Goal: Use online tool/utility: Utilize a website feature to perform a specific function

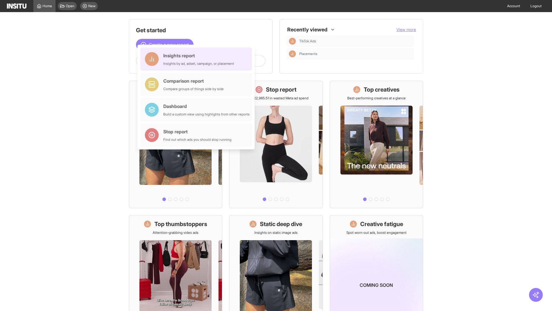
click at [198, 59] on div "Insights report Insights by ad, adset, campaign, or placement" at bounding box center [198, 59] width 71 height 14
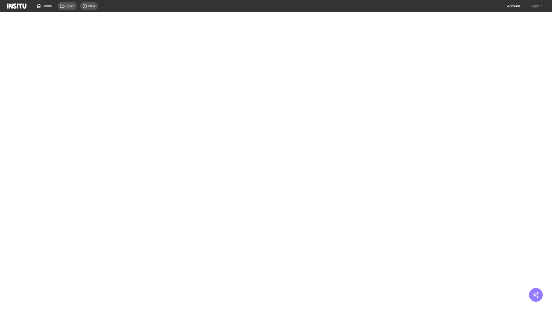
select select "**"
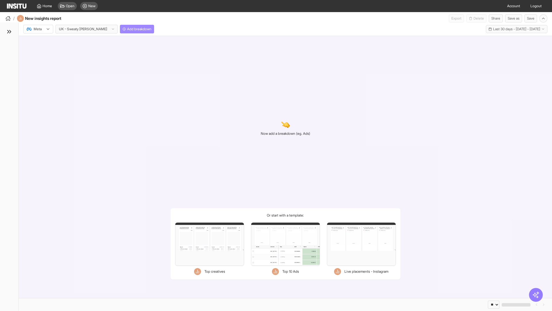
click at [127, 29] on span "Add breakdown" at bounding box center [139, 29] width 24 height 5
